Goal: Navigation & Orientation: Find specific page/section

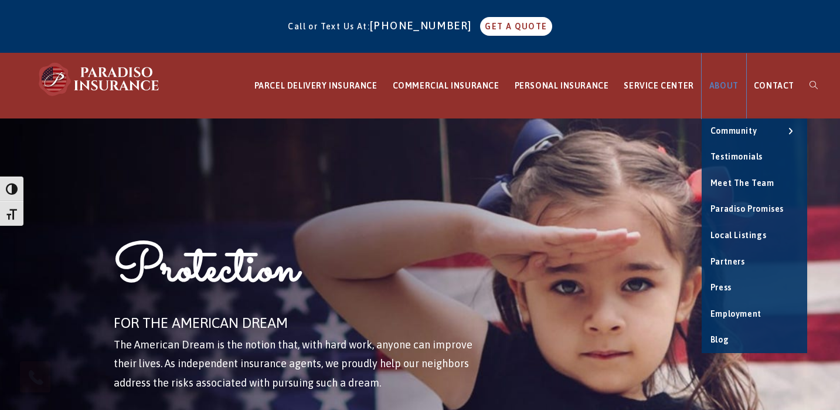
click at [713, 84] on span "ABOUT" at bounding box center [723, 85] width 29 height 9
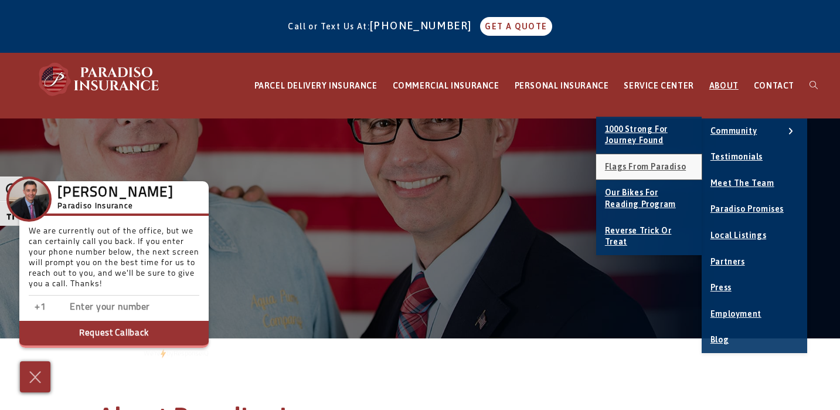
click at [631, 164] on span "Flags From Paradiso" at bounding box center [645, 166] width 81 height 9
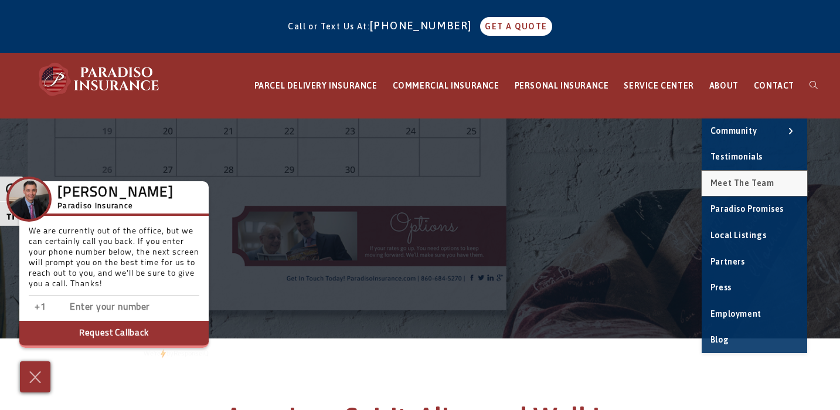
click at [741, 186] on span "Meet the Team" at bounding box center [742, 182] width 64 height 9
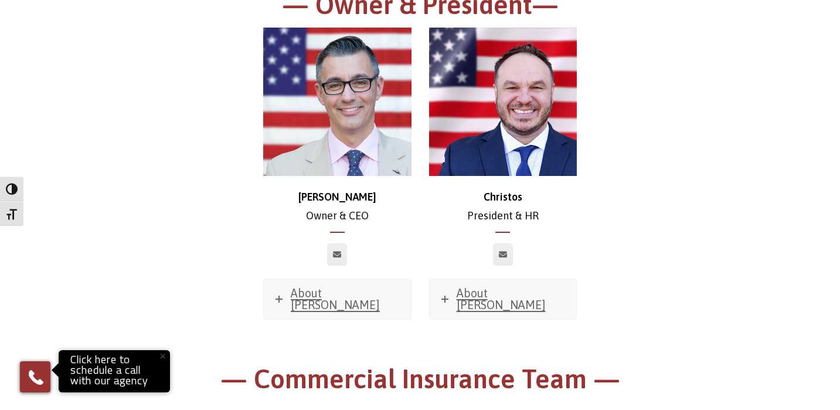
scroll to position [221, 0]
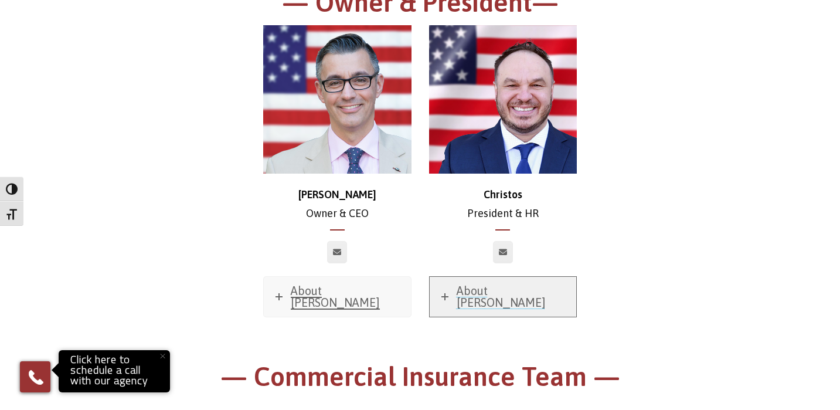
click at [442, 293] on icon at bounding box center [444, 296] width 7 height 7
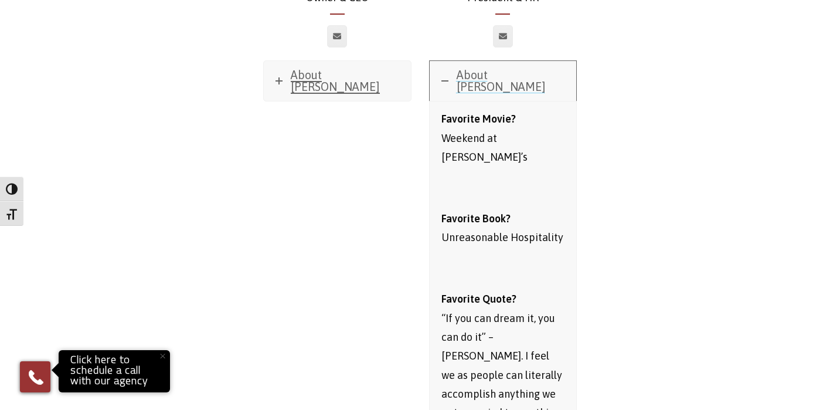
scroll to position [437, 0]
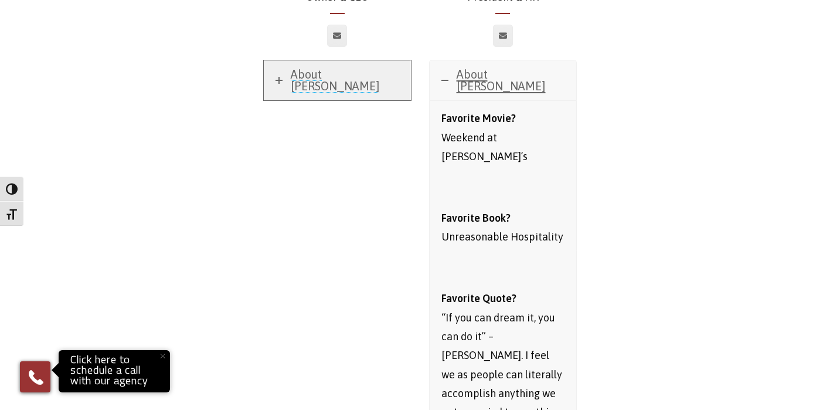
click at [274, 70] on link "About Chris" at bounding box center [337, 80] width 147 height 40
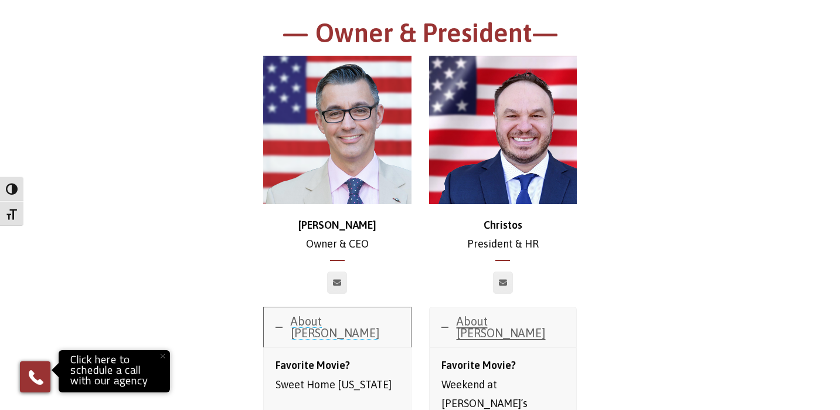
scroll to position [186, 0]
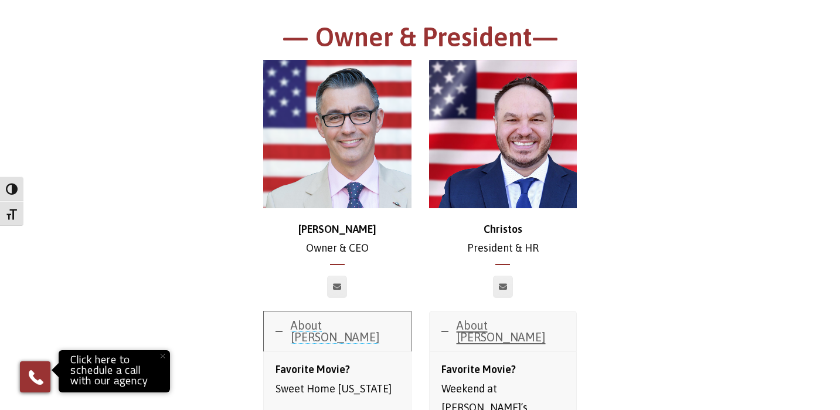
click at [279, 328] on icon at bounding box center [278, 331] width 7 height 7
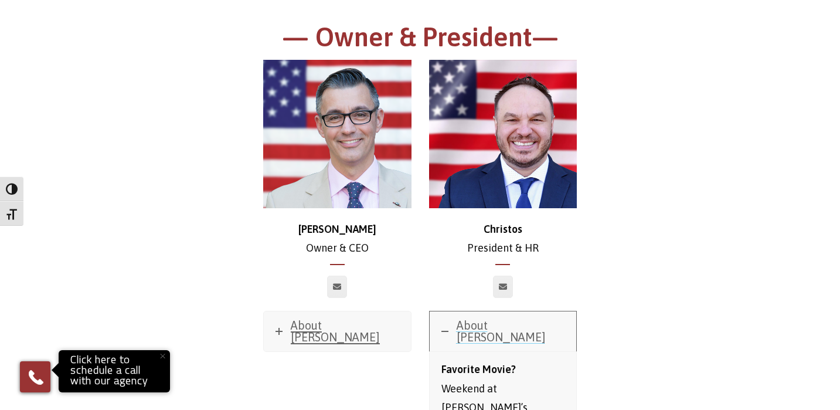
click at [434, 329] on link "About Christos" at bounding box center [503, 331] width 147 height 40
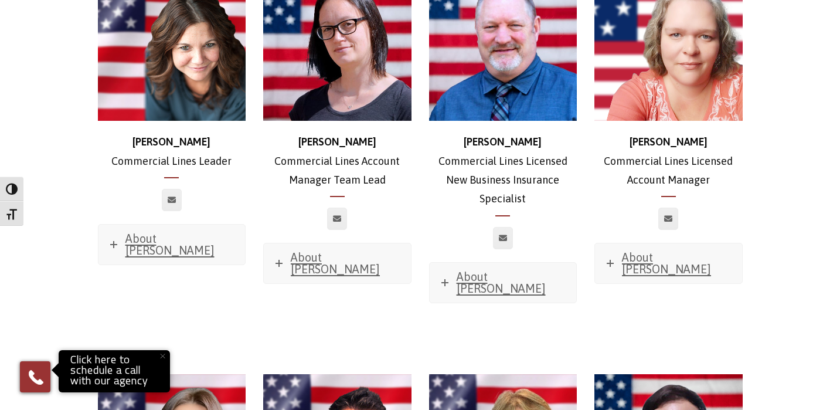
scroll to position [679, 0]
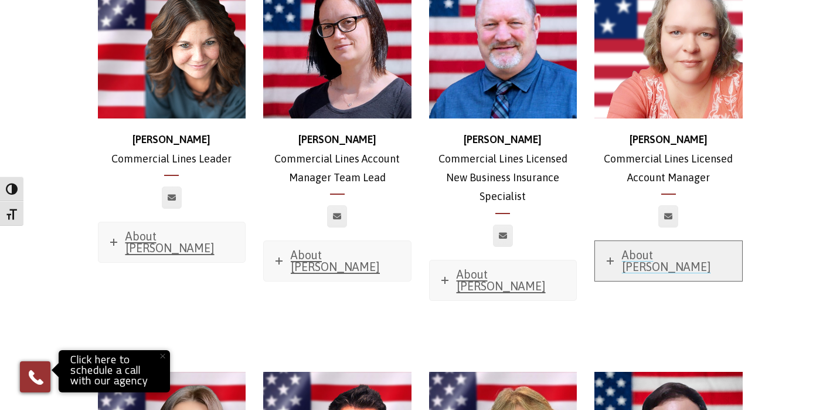
click at [605, 251] on link "About Jessica" at bounding box center [668, 261] width 147 height 40
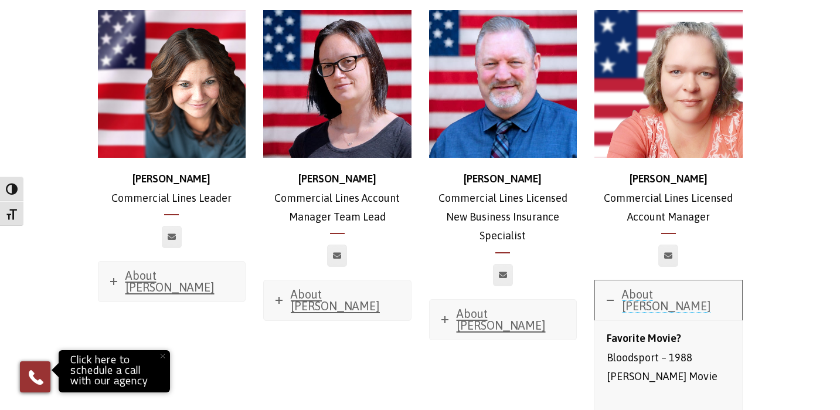
scroll to position [640, 0]
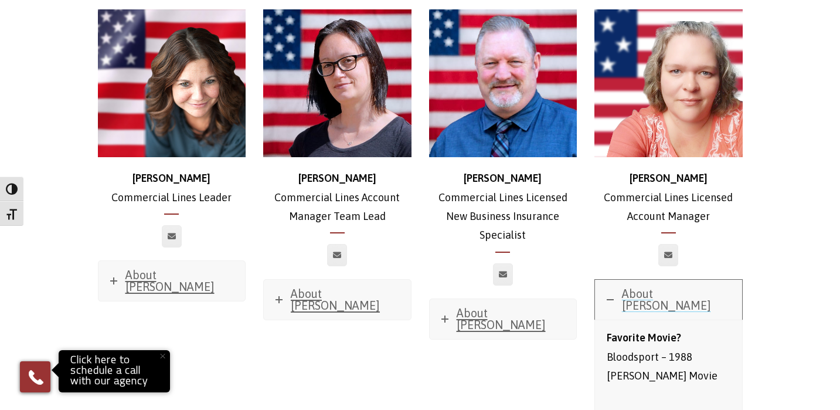
click at [601, 280] on link "About Jessica" at bounding box center [668, 300] width 147 height 40
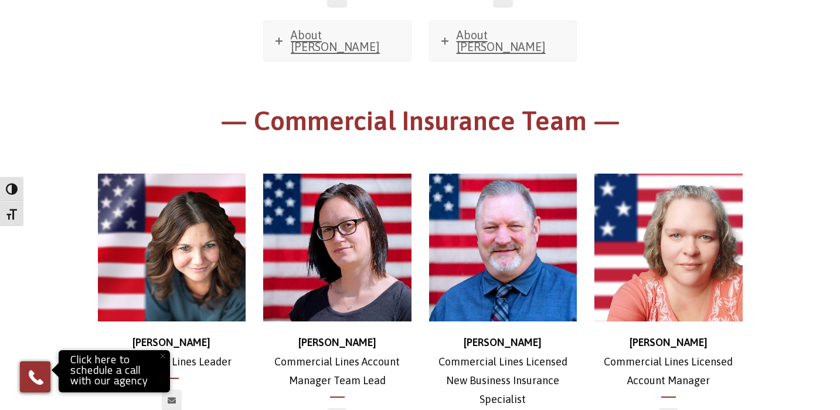
scroll to position [0, 0]
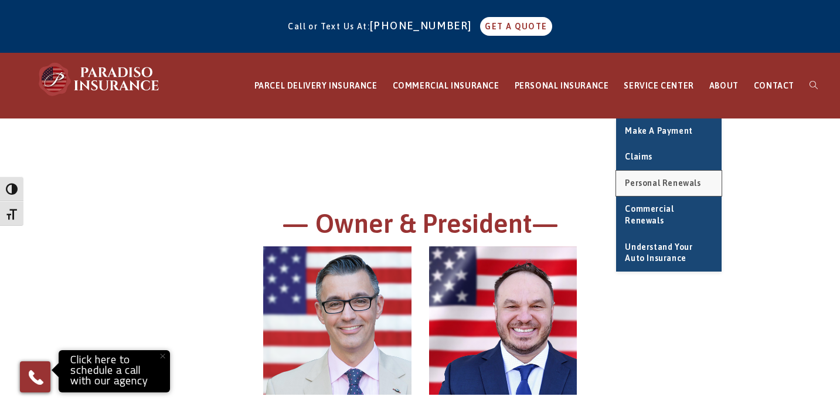
click at [665, 180] on span "Personal Renewals" at bounding box center [663, 182] width 76 height 9
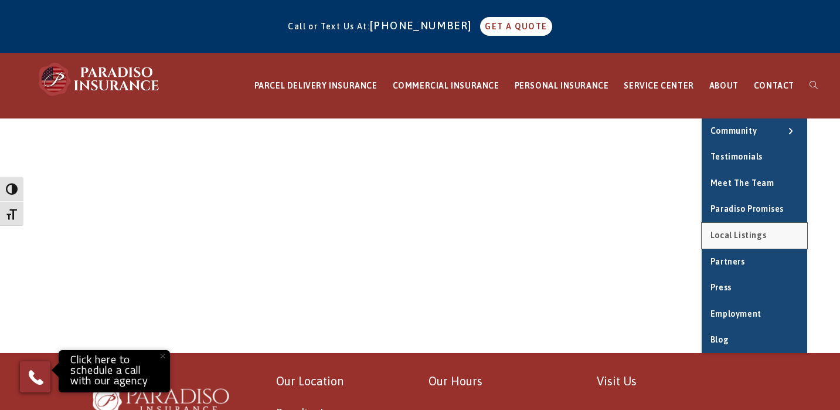
click at [747, 237] on span "Local Listings" at bounding box center [738, 234] width 56 height 9
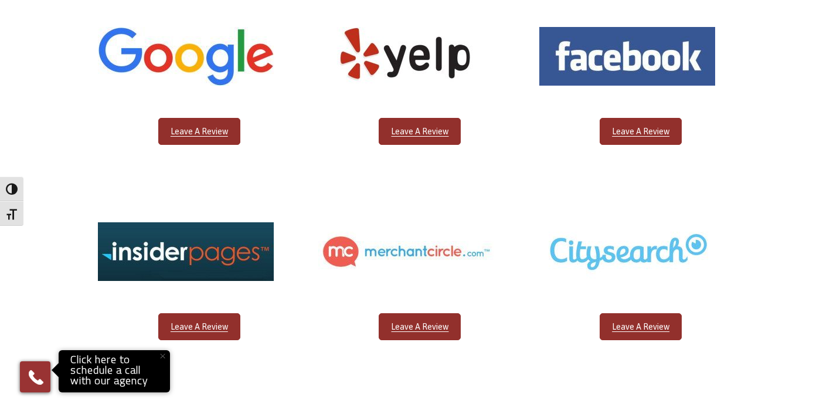
scroll to position [541, 0]
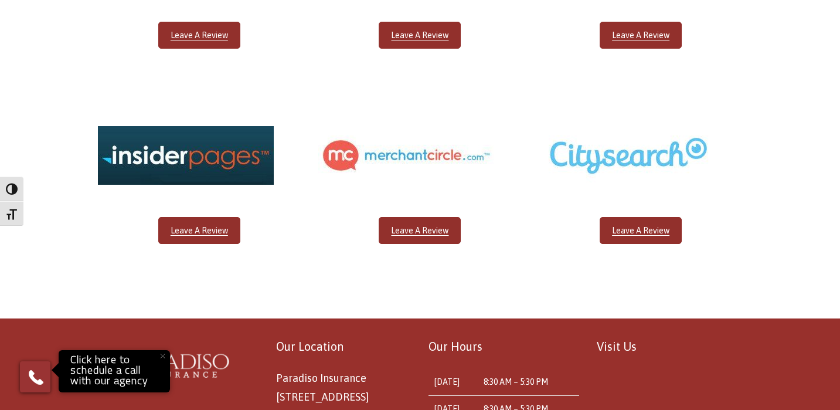
click at [653, 163] on img at bounding box center [627, 155] width 176 height 59
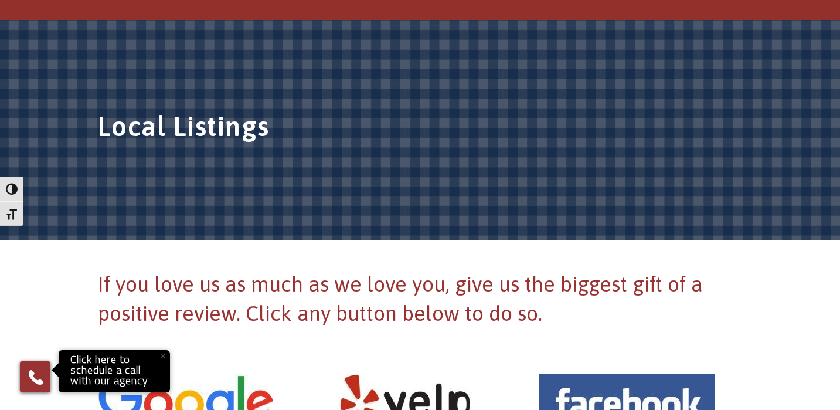
scroll to position [0, 0]
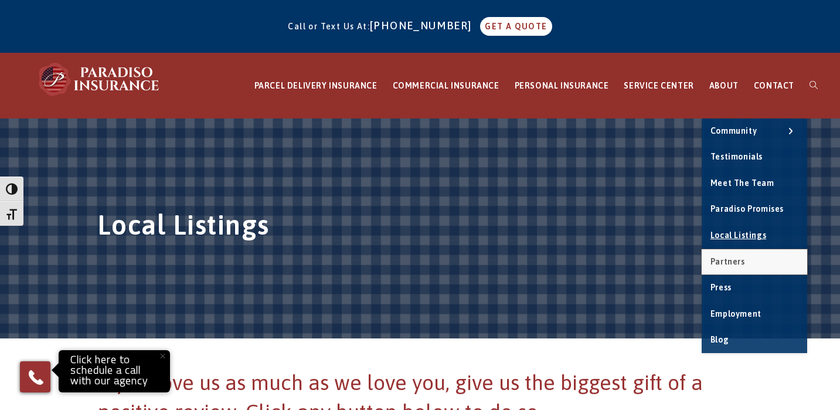
click at [741, 265] on span "Partners" at bounding box center [727, 261] width 35 height 9
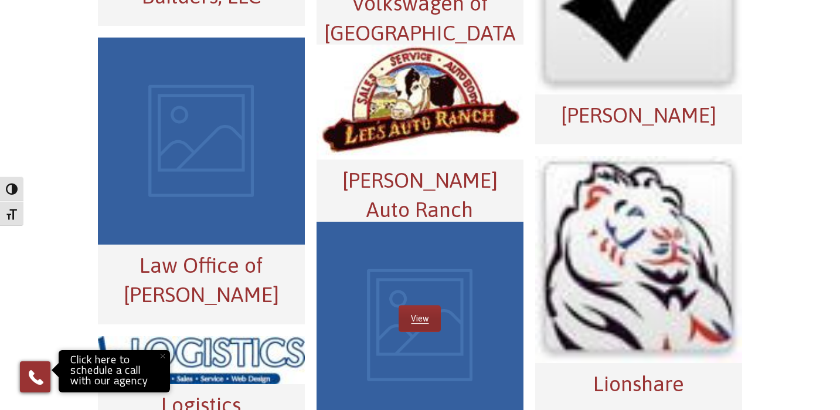
scroll to position [4130, 0]
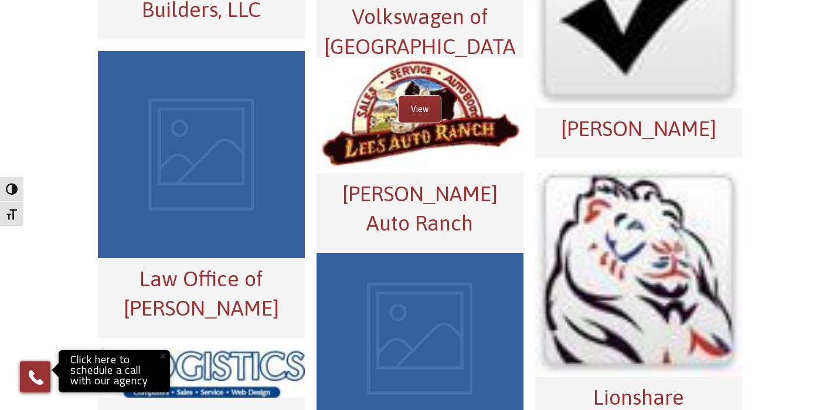
click at [414, 107] on link "View" at bounding box center [419, 109] width 42 height 27
